Goal: Find specific page/section: Find specific page/section

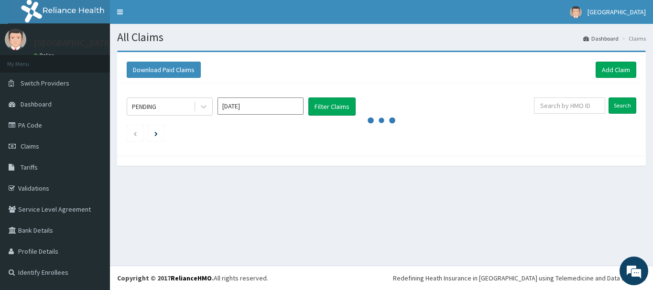
click at [169, 107] on div "PENDING" at bounding box center [160, 106] width 66 height 15
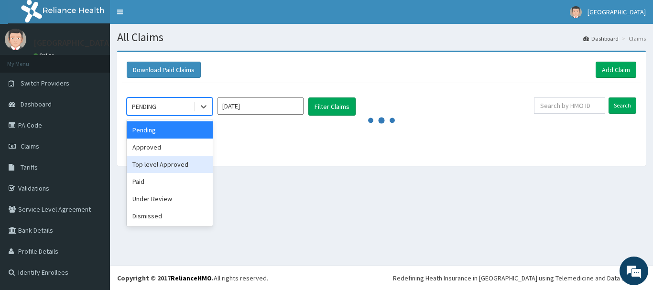
click at [174, 162] on div "Top level Approved" at bounding box center [170, 164] width 86 height 17
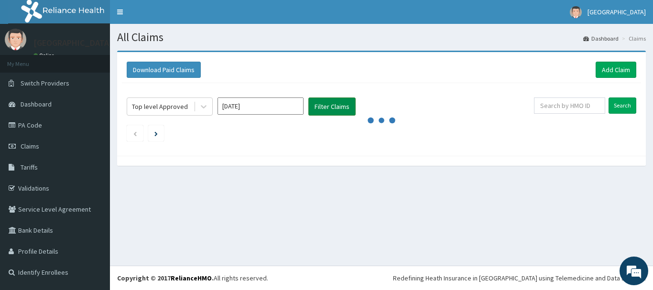
click at [327, 106] on button "Filter Claims" at bounding box center [331, 107] width 47 height 18
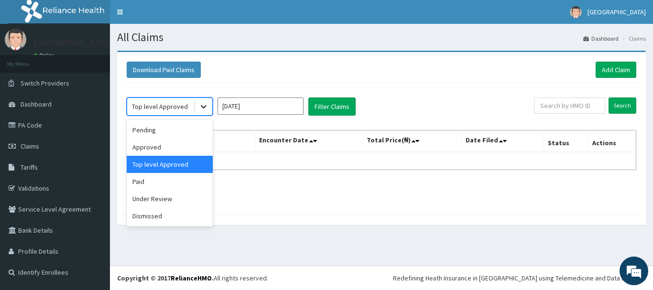
click at [202, 109] on icon at bounding box center [204, 107] width 10 height 10
click at [190, 147] on div "Approved" at bounding box center [170, 147] width 86 height 17
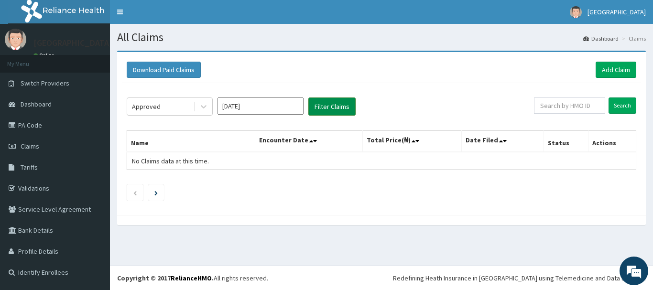
click at [322, 109] on button "Filter Claims" at bounding box center [331, 107] width 47 height 18
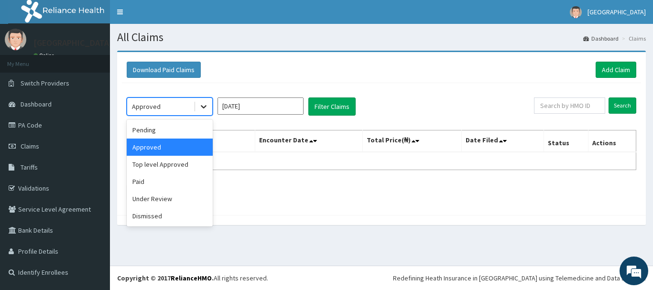
click at [205, 108] on icon at bounding box center [204, 107] width 10 height 10
click at [161, 180] on div "Paid" at bounding box center [170, 181] width 86 height 17
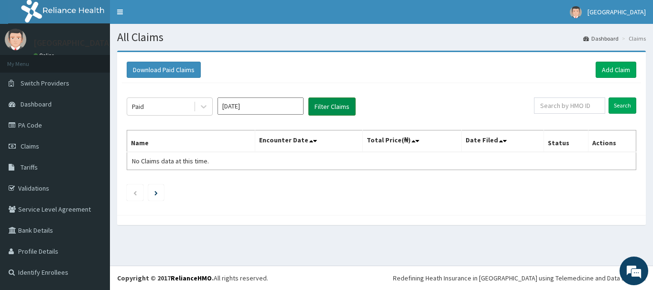
click at [321, 105] on button "Filter Claims" at bounding box center [331, 107] width 47 height 18
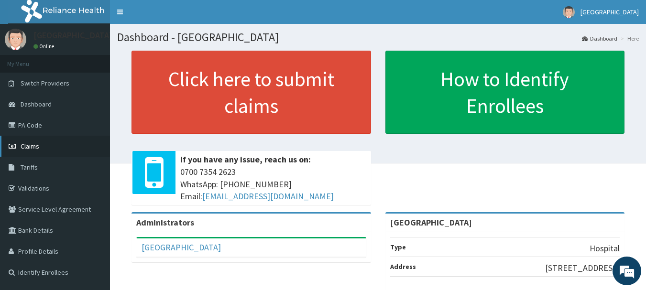
click at [33, 140] on link "Claims" at bounding box center [55, 146] width 110 height 21
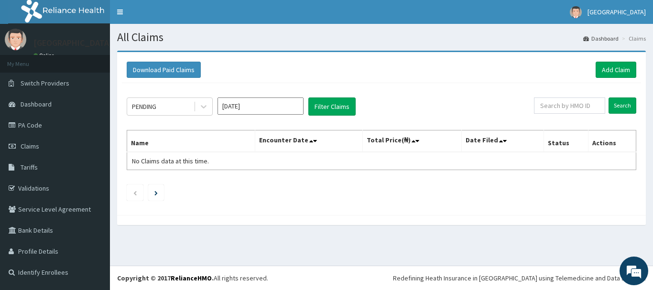
click at [256, 106] on input "Aug 2025" at bounding box center [261, 106] width 86 height 17
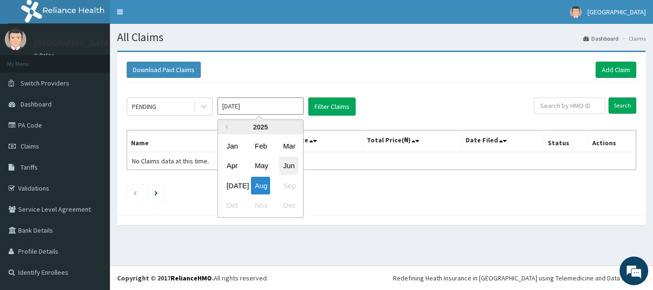
click at [284, 163] on div "Jun" at bounding box center [288, 166] width 19 height 18
type input "Jun 2025"
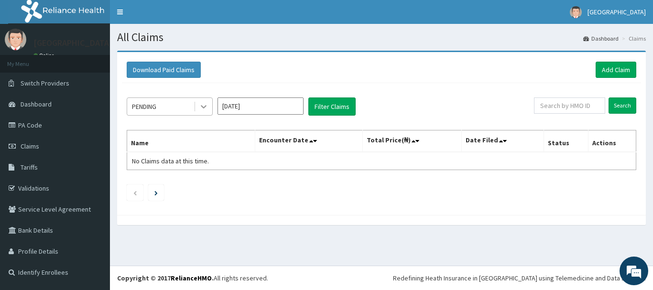
click at [200, 105] on icon at bounding box center [204, 107] width 10 height 10
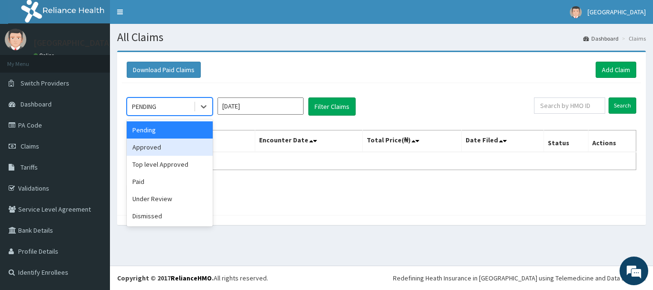
click at [175, 143] on div "Approved" at bounding box center [170, 147] width 86 height 17
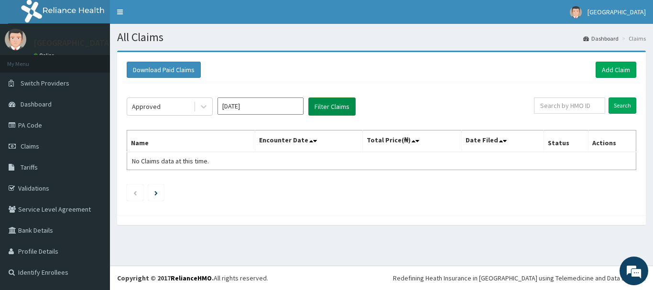
click at [344, 101] on button "Filter Claims" at bounding box center [331, 107] width 47 height 18
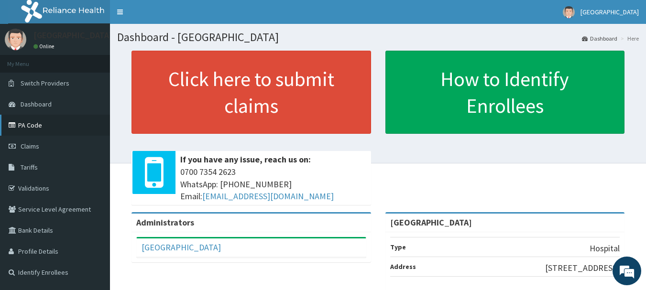
click at [30, 125] on link "PA Code" at bounding box center [55, 125] width 110 height 21
